Goal: Transaction & Acquisition: Download file/media

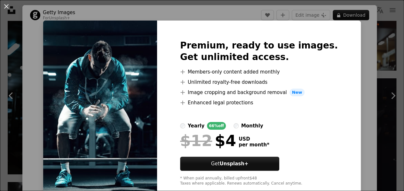
scroll to position [6, 0]
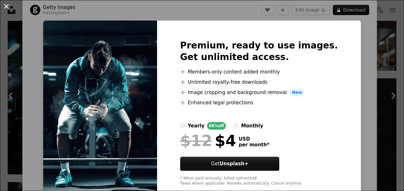
click at [7, 6] on button "An X shape" at bounding box center [7, 7] width 8 height 8
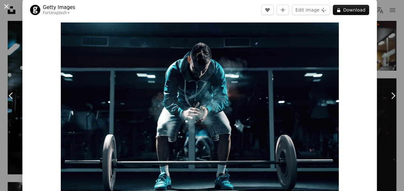
click at [4, 7] on button "An X shape" at bounding box center [7, 7] width 8 height 8
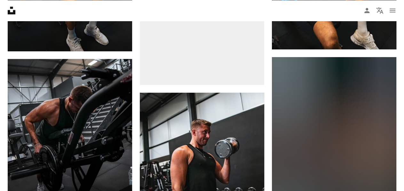
scroll to position [9461, 0]
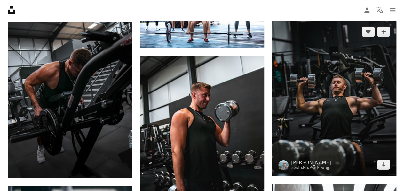
click at [340, 103] on img at bounding box center [334, 98] width 125 height 156
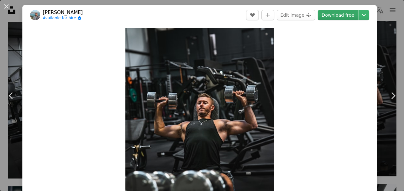
click at [344, 14] on link "Download free" at bounding box center [338, 15] width 40 height 10
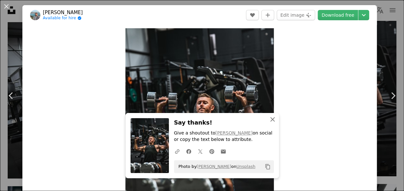
click at [272, 121] on icon "An X shape" at bounding box center [273, 119] width 8 height 8
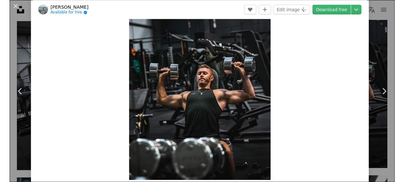
scroll to position [38, 0]
